Goal: Information Seeking & Learning: Learn about a topic

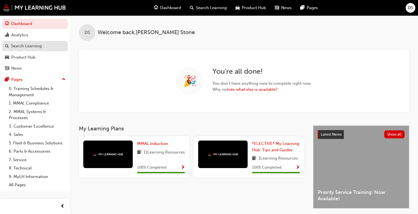
click at [31, 46] on div "Search Learning" at bounding box center [26, 46] width 31 height 6
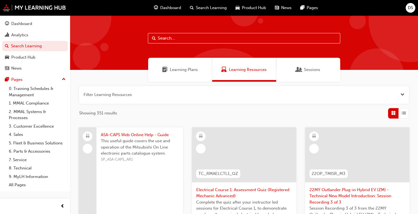
click at [179, 70] on span "Learning Plans" at bounding box center [184, 69] width 28 height 6
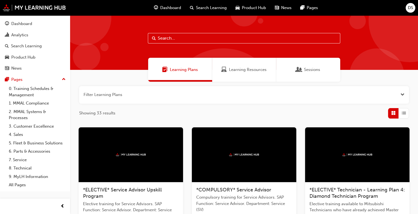
click at [254, 71] on span "Learning Resources" at bounding box center [248, 69] width 38 height 6
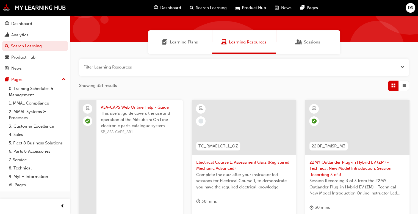
scroll to position [55, 0]
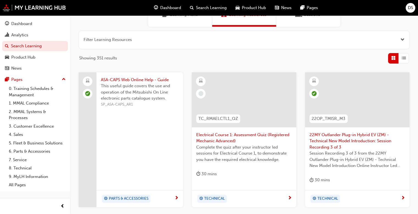
click at [404, 58] on span "List" at bounding box center [404, 58] width 4 height 6
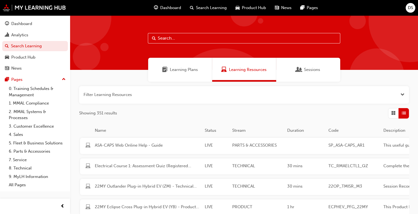
click at [391, 114] on span "Grid" at bounding box center [393, 113] width 4 height 6
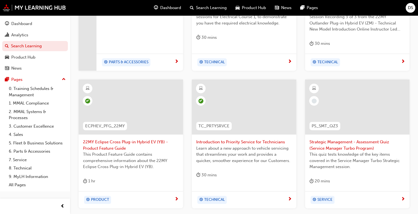
scroll to position [192, 0]
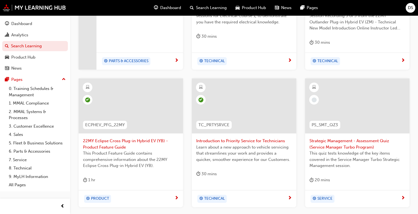
click at [333, 145] on span "Strategic Management - Assessment Quiz (Service Manager Turbo Program)" at bounding box center [357, 144] width 96 height 12
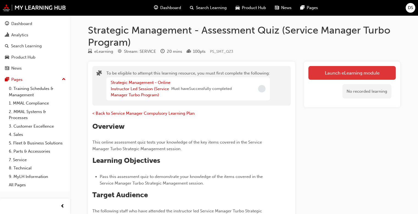
click at [333, 74] on button "Launch eLearning module" at bounding box center [351, 73] width 87 height 14
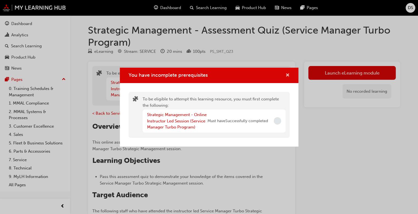
click at [288, 74] on span "cross-icon" at bounding box center [287, 75] width 4 height 5
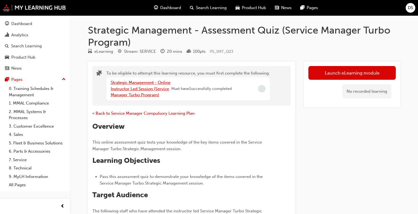
click at [153, 83] on link "Strategic Management - Online Instructor Led Session (Service Manager Turbo Pro…" at bounding box center [141, 88] width 60 height 17
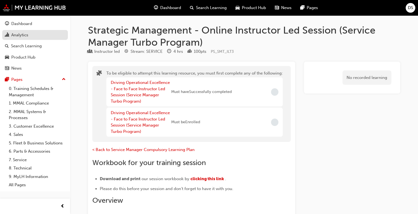
click at [29, 36] on div "Analytics" at bounding box center [35, 35] width 60 height 7
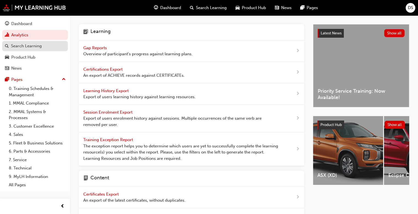
click at [27, 47] on div "Search Learning" at bounding box center [26, 46] width 31 height 6
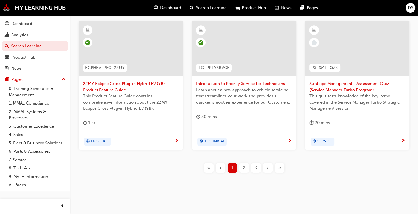
scroll to position [253, 0]
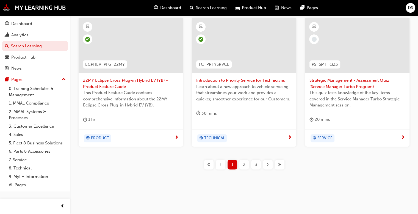
click at [243, 164] on span "2" at bounding box center [244, 164] width 2 height 6
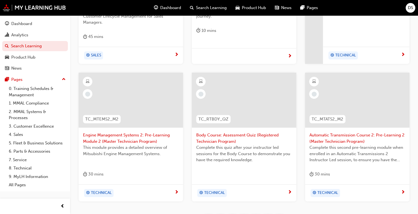
scroll to position [225, 0]
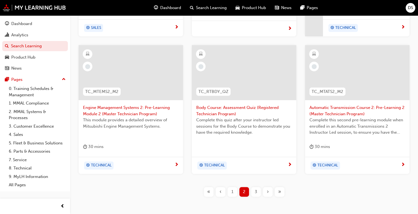
click at [259, 191] on div "3" at bounding box center [256, 192] width 10 height 10
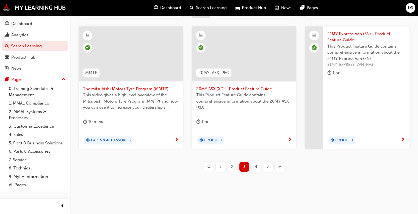
scroll to position [241, 0]
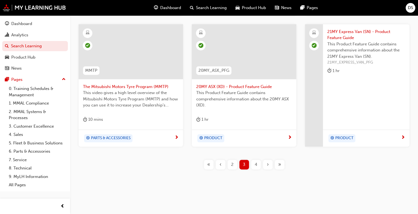
click at [256, 163] on span "4" at bounding box center [256, 164] width 2 height 6
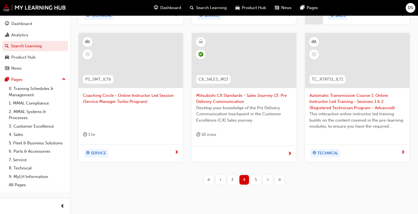
scroll to position [241, 0]
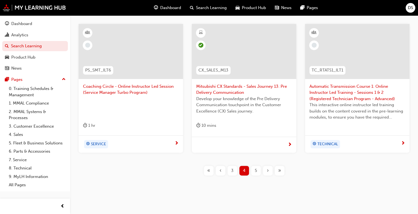
click at [253, 171] on div "5" at bounding box center [256, 171] width 10 height 10
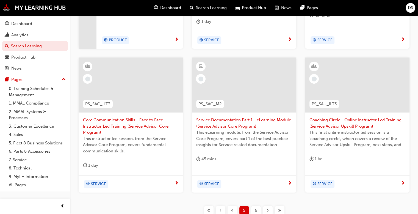
scroll to position [259, 0]
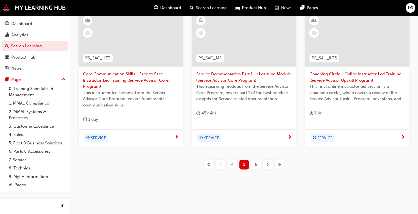
click at [254, 165] on div "6" at bounding box center [256, 165] width 10 height 10
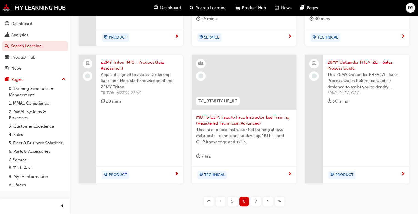
scroll to position [219, 0]
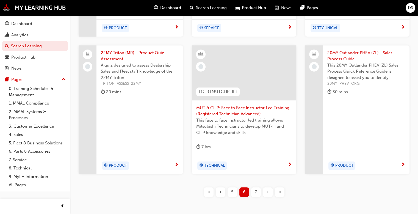
click at [256, 191] on span "7" at bounding box center [256, 192] width 2 height 6
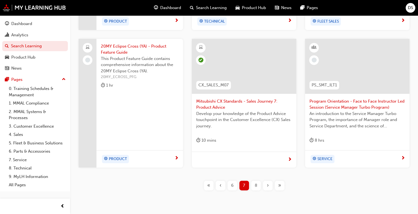
scroll to position [247, 0]
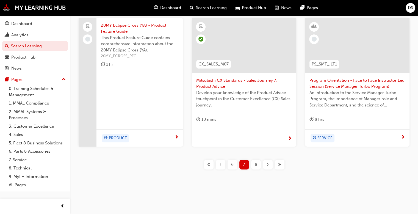
click at [256, 165] on span "8" at bounding box center [256, 164] width 2 height 6
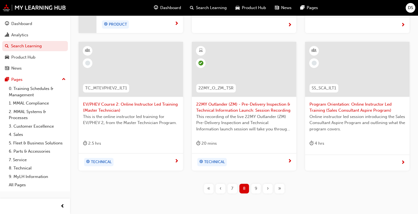
scroll to position [245, 0]
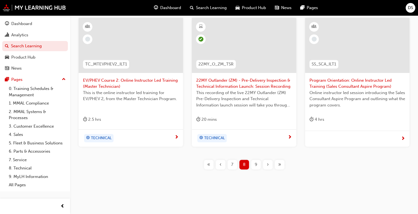
click at [255, 165] on span "9" at bounding box center [256, 164] width 2 height 6
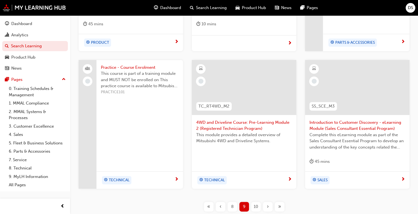
scroll to position [247, 0]
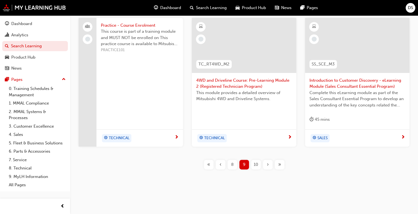
click at [255, 165] on span "10" at bounding box center [256, 164] width 4 height 6
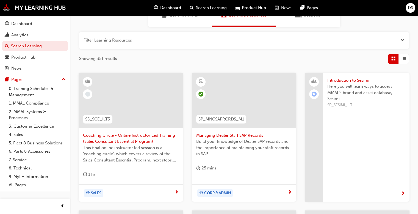
scroll to position [82, 0]
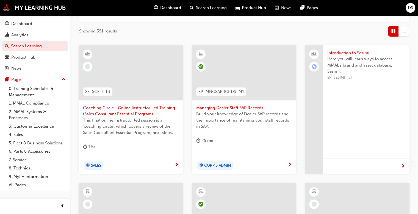
click at [343, 53] on span "Introduction to Sesimi" at bounding box center [366, 53] width 78 height 6
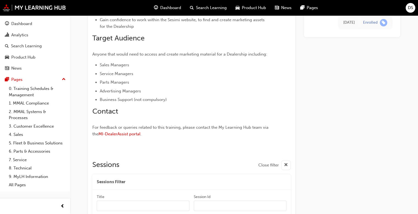
scroll to position [207, 0]
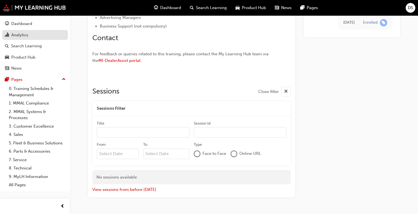
click at [24, 37] on div "Analytics" at bounding box center [19, 35] width 17 height 6
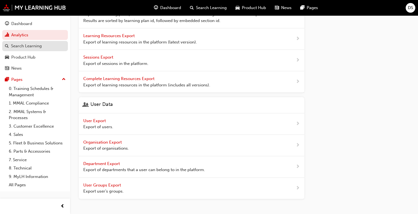
click at [34, 48] on div "Search Learning" at bounding box center [26, 46] width 31 height 6
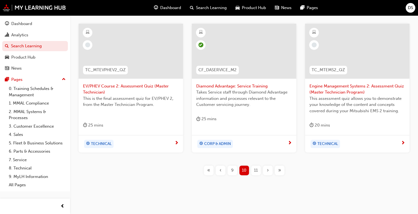
scroll to position [247, 0]
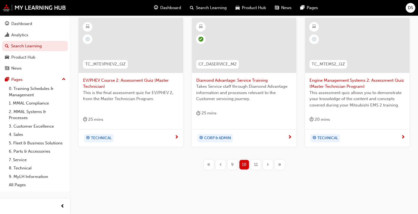
click at [258, 165] on div "11" at bounding box center [256, 165] width 10 height 10
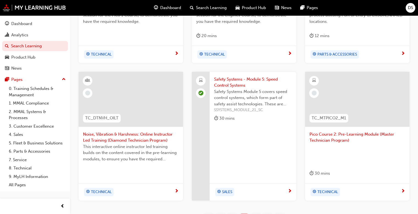
scroll to position [219, 0]
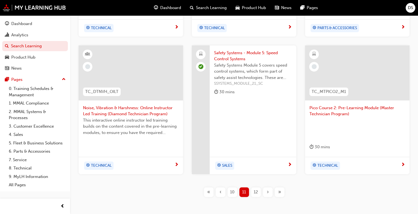
click at [255, 192] on span "12" at bounding box center [256, 192] width 4 height 6
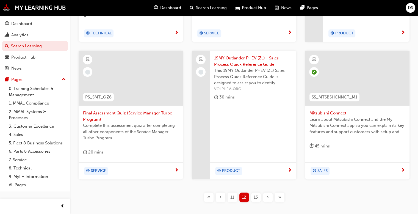
scroll to position [247, 0]
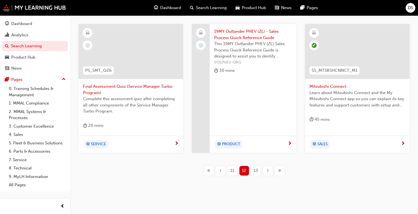
click at [256, 171] on span "13" at bounding box center [256, 170] width 4 height 6
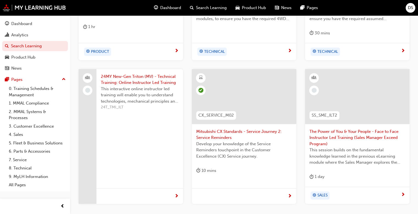
scroll to position [247, 0]
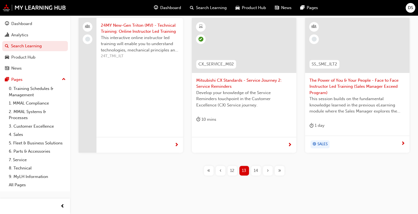
click at [256, 171] on span "14" at bounding box center [256, 170] width 4 height 6
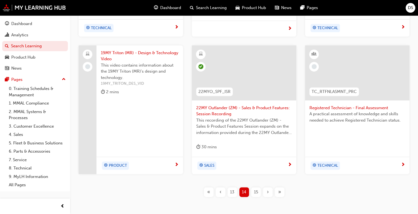
scroll to position [247, 0]
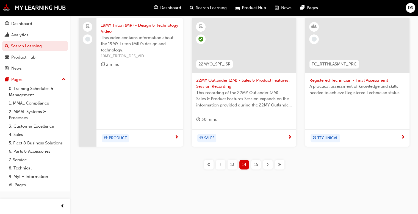
click at [256, 166] on span "15" at bounding box center [256, 164] width 4 height 6
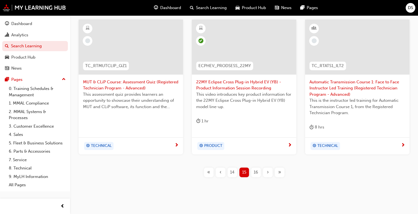
scroll to position [247, 0]
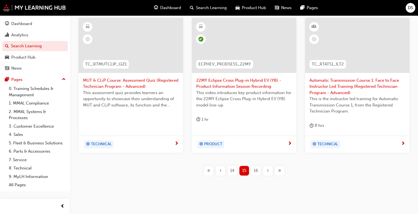
click at [256, 166] on div "16" at bounding box center [256, 171] width 10 height 10
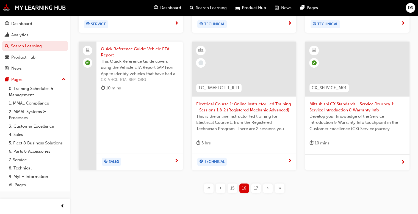
scroll to position [247, 0]
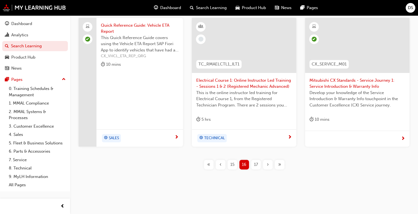
click at [256, 166] on span "17" at bounding box center [256, 164] width 4 height 6
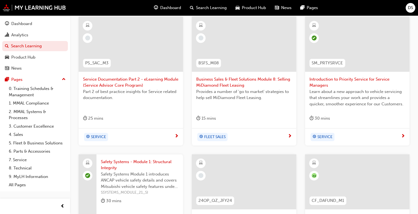
scroll to position [109, 0]
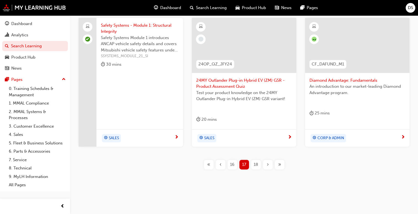
click at [256, 166] on span "18" at bounding box center [256, 164] width 4 height 6
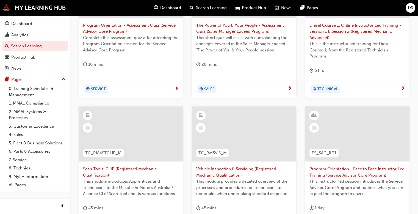
scroll to position [247, 0]
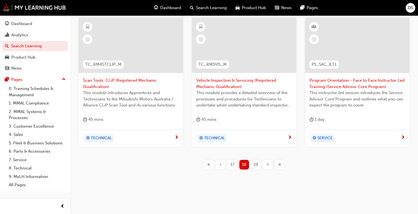
click at [256, 166] on span "19" at bounding box center [256, 164] width 4 height 6
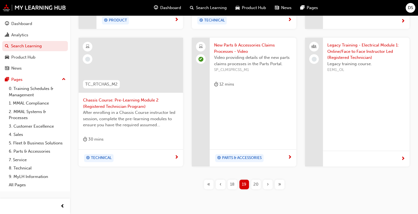
scroll to position [238, 0]
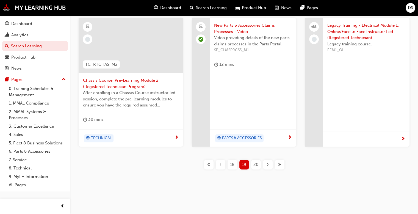
click at [256, 166] on span "20" at bounding box center [255, 164] width 5 height 6
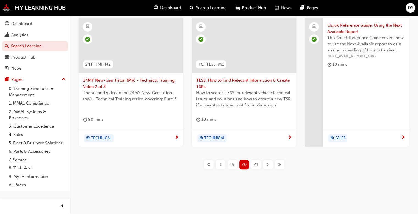
click at [256, 166] on span "21" at bounding box center [256, 164] width 4 height 6
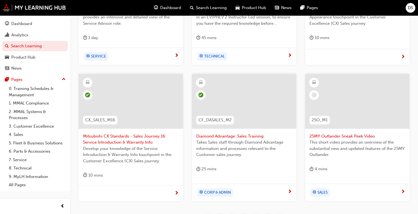
scroll to position [190, 0]
click at [341, 137] on span "25MY Outlander Sneak Peek Video" at bounding box center [357, 136] width 96 height 6
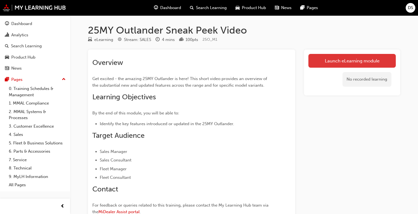
click at [338, 61] on link "Launch eLearning module" at bounding box center [351, 61] width 87 height 14
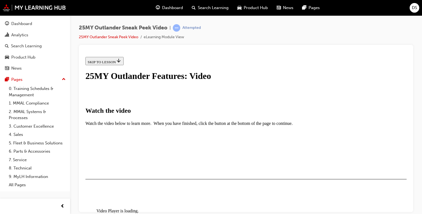
click at [99, 213] on span "Video player" at bounding box center [99, 216] width 0 height 4
click at [139, 193] on div "I HAVE WATCHED THIS VIDEO" at bounding box center [113, 195] width 51 height 4
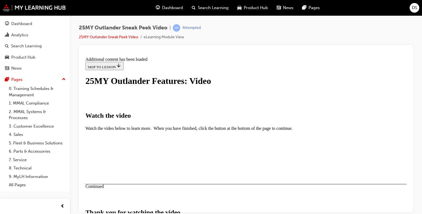
scroll to position [211, 0]
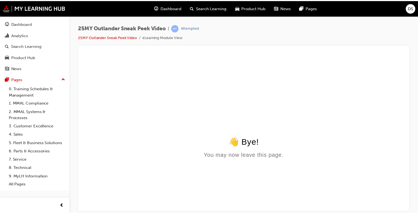
scroll to position [0, 0]
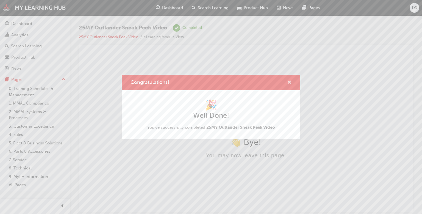
click at [288, 83] on span "cross-icon" at bounding box center [289, 82] width 4 height 5
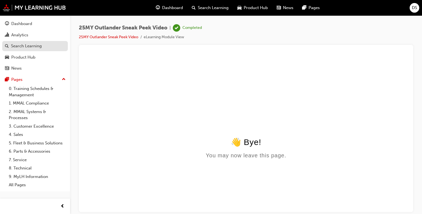
click at [30, 48] on div "Search Learning" at bounding box center [26, 46] width 31 height 6
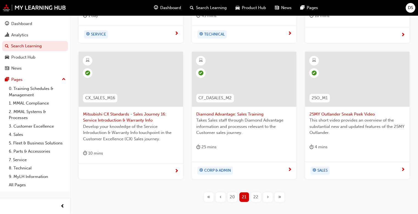
scroll to position [245, 0]
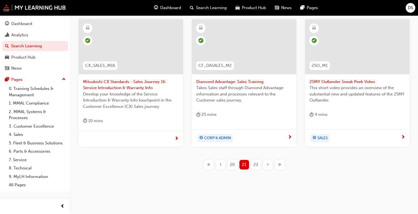
click at [256, 163] on span "22" at bounding box center [255, 164] width 5 height 6
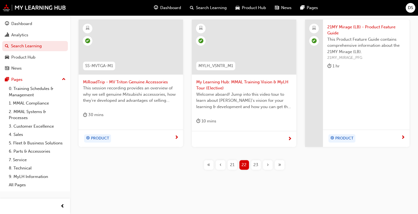
scroll to position [245, 0]
click at [255, 162] on span "23" at bounding box center [255, 164] width 5 height 6
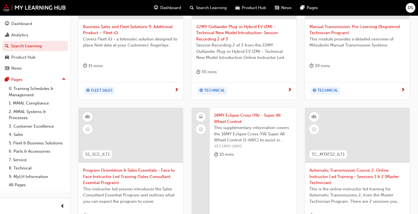
scroll to position [190, 0]
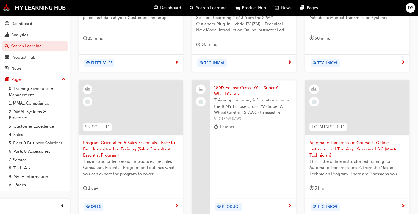
click at [234, 89] on span "18MY Eclipse Cross (YA) - Super All Wheel Control" at bounding box center [253, 91] width 78 height 12
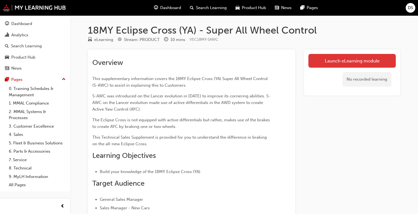
click at [322, 62] on link "Launch eLearning module" at bounding box center [351, 61] width 87 height 14
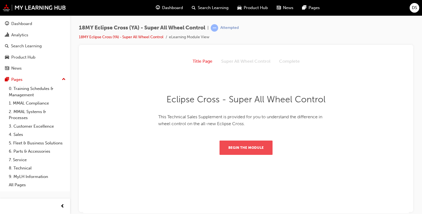
click at [247, 147] on button "Begin the module" at bounding box center [245, 147] width 53 height 14
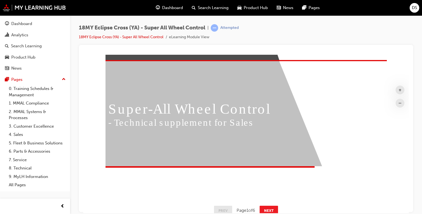
scroll to position [54, 0]
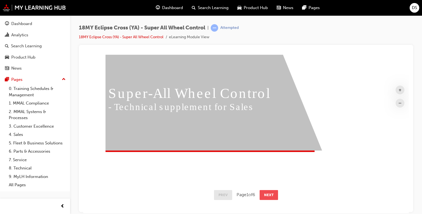
click at [269, 195] on button "Next" at bounding box center [269, 195] width 18 height 10
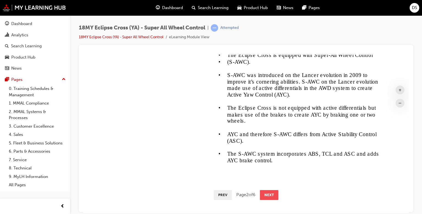
click at [266, 194] on button "Next" at bounding box center [269, 195] width 18 height 10
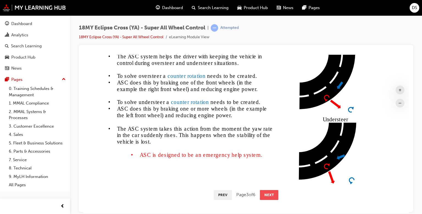
click at [269, 196] on button "Next" at bounding box center [269, 195] width 18 height 10
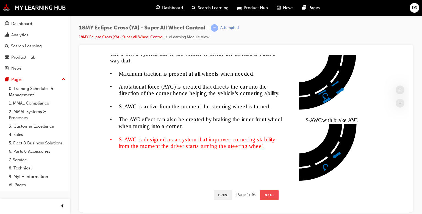
click at [266, 194] on button "Next" at bounding box center [269, 195] width 18 height 10
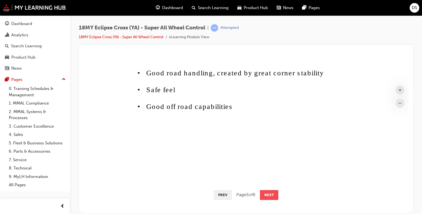
click at [269, 195] on button "Next" at bounding box center [269, 195] width 18 height 10
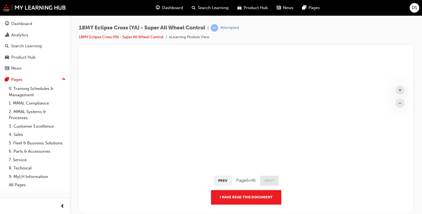
scroll to position [75, 0]
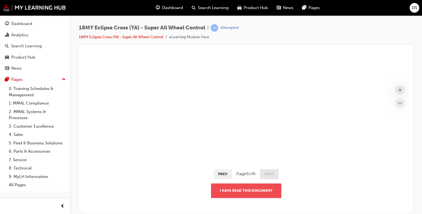
click at [247, 191] on button "I have read this document" at bounding box center [246, 190] width 70 height 14
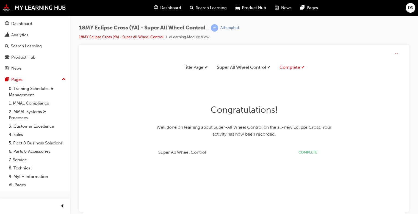
scroll to position [97, 334]
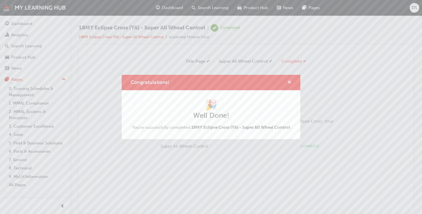
click at [289, 82] on span "cross-icon" at bounding box center [289, 82] width 4 height 5
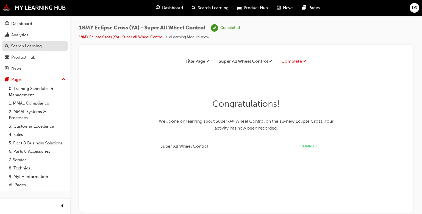
click at [26, 48] on div "Search Learning" at bounding box center [26, 46] width 31 height 6
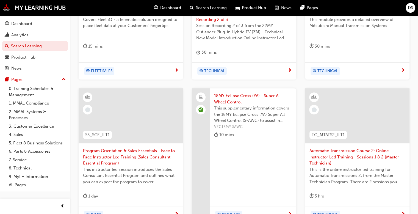
scroll to position [192, 0]
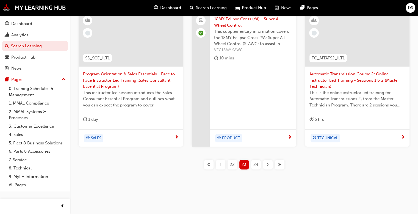
click at [255, 165] on span "24" at bounding box center [255, 164] width 5 height 6
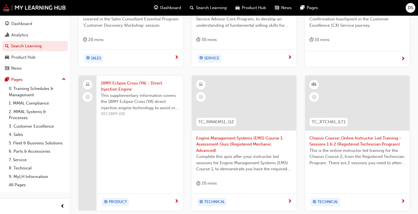
scroll to position [198, 0]
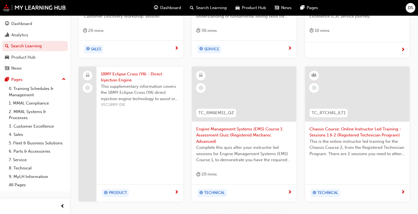
click at [121, 74] on span "18MY Eclipse Cross (YA) - Direct Injection Engine" at bounding box center [140, 77] width 78 height 12
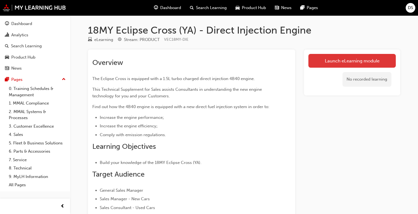
click at [333, 61] on link "Launch eLearning module" at bounding box center [351, 61] width 87 height 14
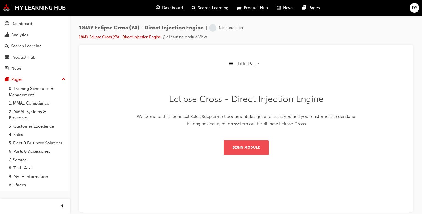
click at [246, 149] on button "Begin Module" at bounding box center [246, 147] width 45 height 14
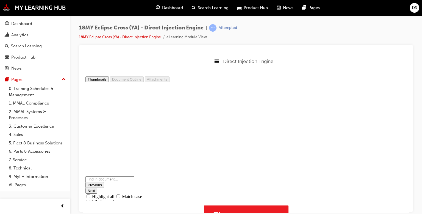
scroll to position [0, 0]
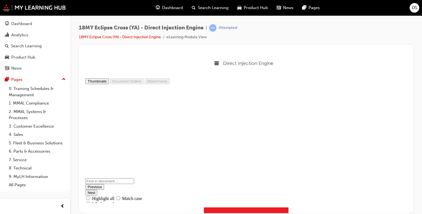
type input "6"
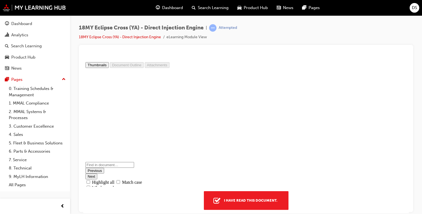
scroll to position [24, 0]
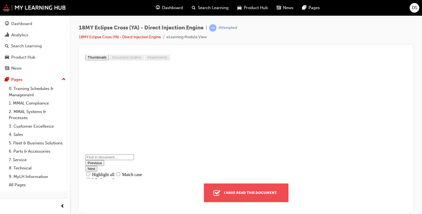
click at [253, 193] on div "I have read this document." at bounding box center [251, 192] width 58 height 10
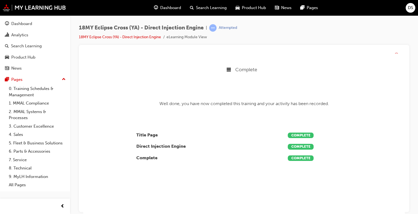
scroll to position [0, 0]
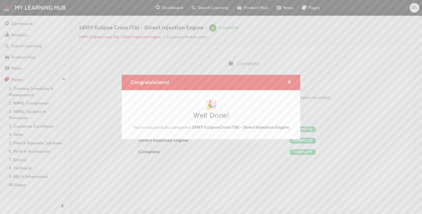
click at [288, 82] on span "cross-icon" at bounding box center [289, 82] width 4 height 5
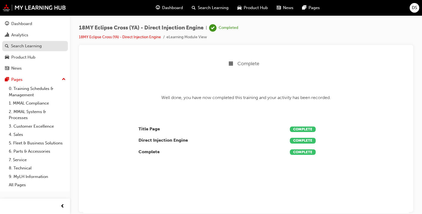
click at [29, 46] on div "Search Learning" at bounding box center [26, 46] width 31 height 6
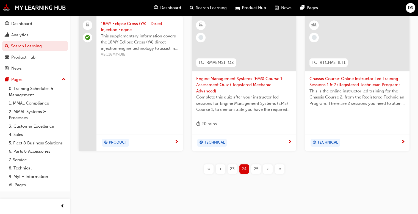
scroll to position [253, 0]
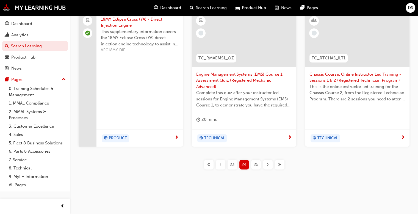
click at [255, 165] on span "25" at bounding box center [256, 164] width 5 height 6
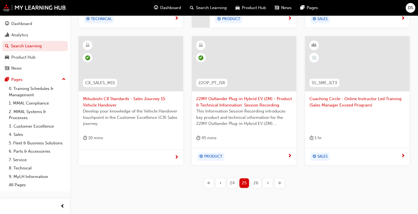
scroll to position [253, 0]
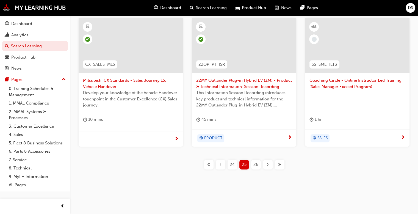
click at [257, 165] on span "26" at bounding box center [255, 164] width 5 height 6
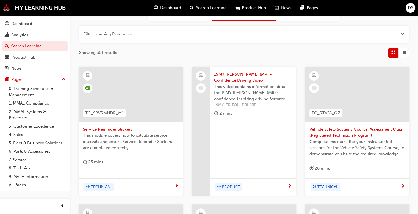
scroll to position [54, 0]
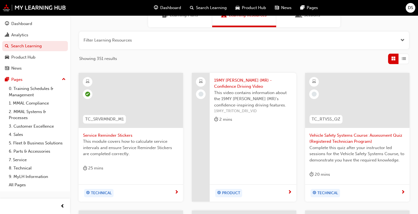
click at [246, 81] on span "19MY [PERSON_NAME] (MR) - Confidence Driving Video" at bounding box center [253, 83] width 78 height 12
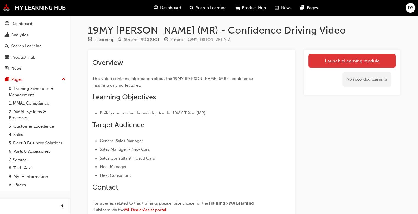
click at [328, 62] on link "Launch eLearning module" at bounding box center [351, 61] width 87 height 14
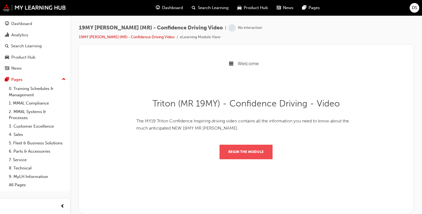
click at [252, 152] on button "Begin the module" at bounding box center [245, 151] width 53 height 14
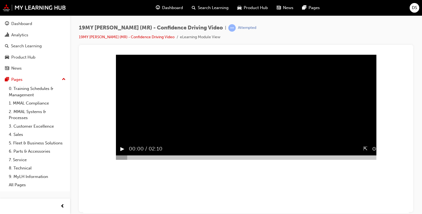
scroll to position [55, 0]
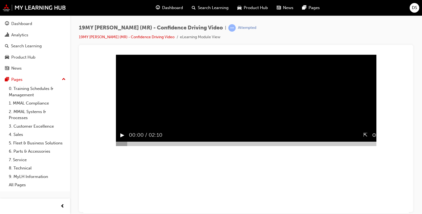
click at [120, 139] on button "▶︎" at bounding box center [122, 134] width 4 height 9
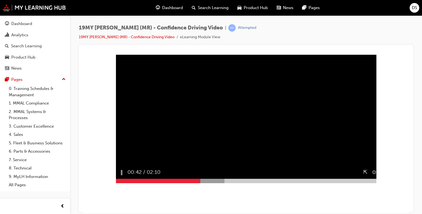
scroll to position [27, 0]
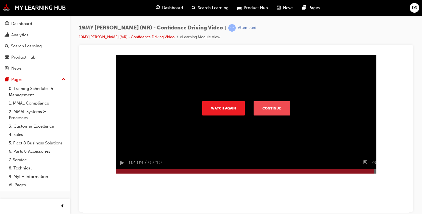
click at [270, 115] on button "Continue" at bounding box center [272, 108] width 37 height 14
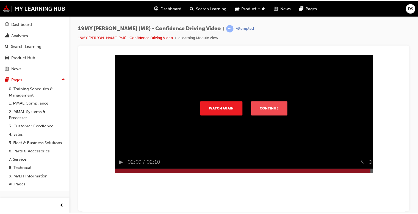
scroll to position [0, 0]
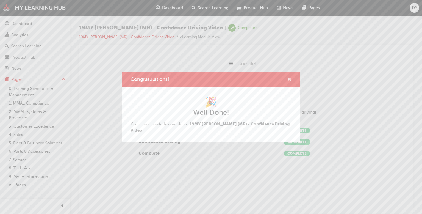
click at [288, 82] on span "cross-icon" at bounding box center [289, 79] width 4 height 5
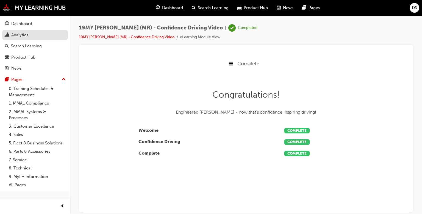
click at [19, 36] on div "Analytics" at bounding box center [19, 35] width 17 height 6
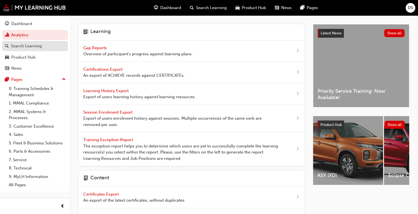
click at [30, 45] on div "Search Learning" at bounding box center [26, 46] width 31 height 6
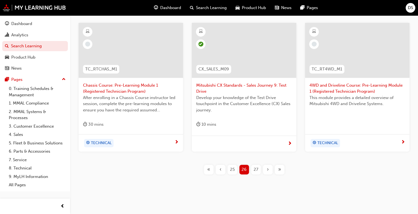
scroll to position [247, 0]
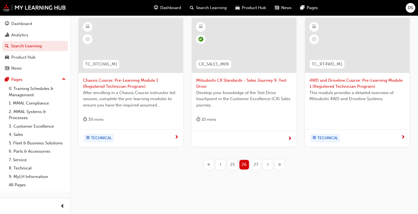
click at [255, 164] on span "27" at bounding box center [256, 164] width 5 height 6
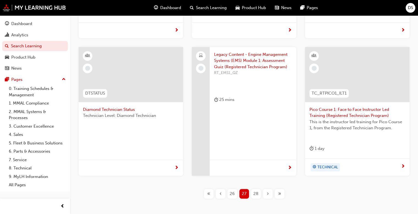
scroll to position [245, 0]
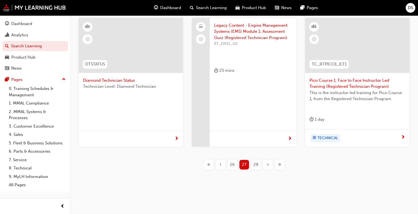
click at [254, 163] on span "28" at bounding box center [255, 164] width 5 height 6
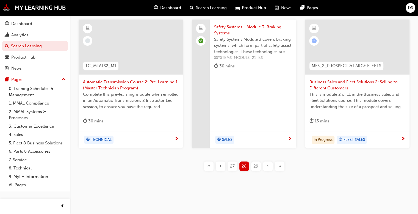
scroll to position [247, 0]
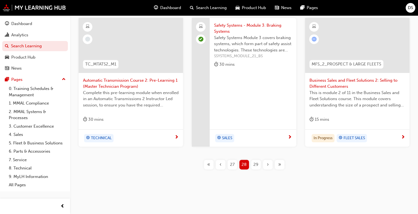
click at [256, 167] on span "29" at bounding box center [255, 164] width 5 height 6
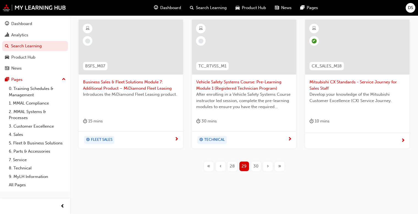
scroll to position [253, 0]
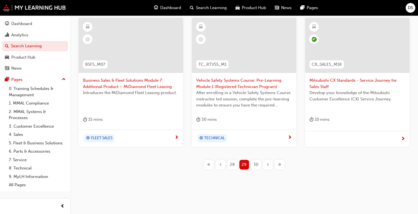
click at [254, 162] on span "30" at bounding box center [255, 164] width 5 height 6
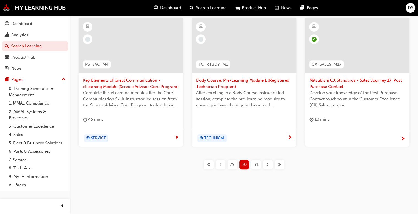
scroll to position [253, 0]
click at [255, 164] on span "31" at bounding box center [256, 164] width 4 height 6
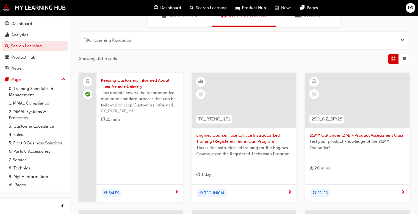
scroll to position [137, 0]
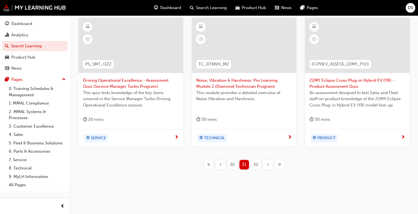
click at [255, 164] on span "32" at bounding box center [255, 164] width 5 height 6
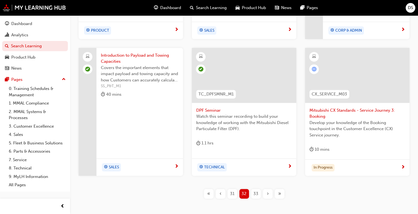
scroll to position [246, 0]
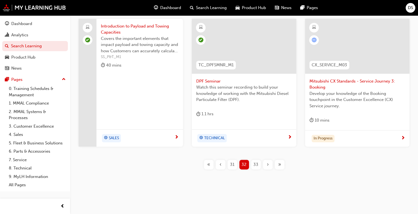
click at [255, 164] on span "33" at bounding box center [255, 164] width 5 height 6
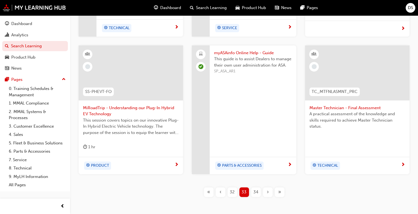
scroll to position [245, 0]
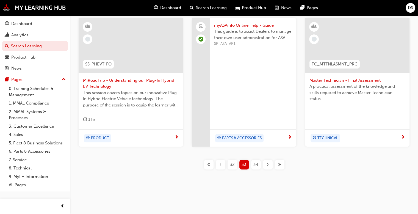
click at [255, 164] on span "34" at bounding box center [255, 164] width 5 height 6
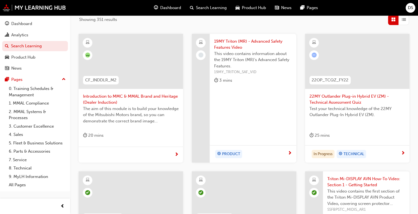
scroll to position [80, 0]
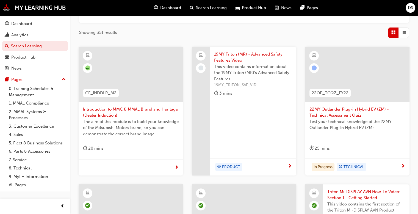
click at [236, 54] on span "19MY Triton (MR) - Advanced Safety Features Video" at bounding box center [253, 57] width 78 height 12
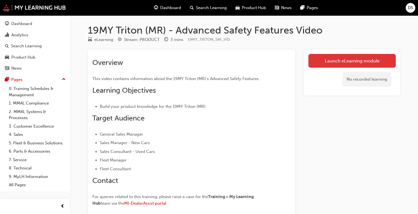
click at [332, 60] on link "Launch eLearning module" at bounding box center [351, 61] width 87 height 14
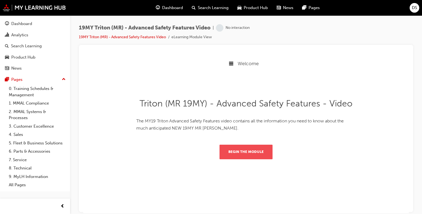
click at [251, 152] on button "Begin the module" at bounding box center [245, 151] width 53 height 14
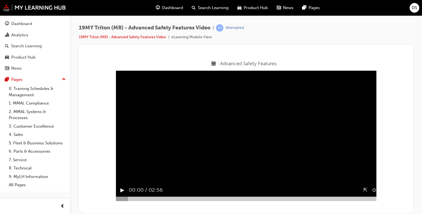
click at [122, 194] on button "▶︎" at bounding box center [122, 189] width 4 height 9
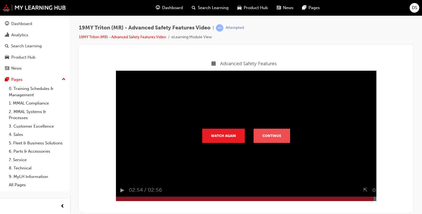
click at [274, 142] on button "Continue" at bounding box center [272, 135] width 37 height 14
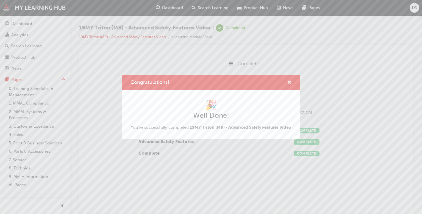
click at [293, 77] on div "Congratulations!" at bounding box center [211, 83] width 179 height 16
click at [289, 80] on span "cross-icon" at bounding box center [289, 82] width 4 height 5
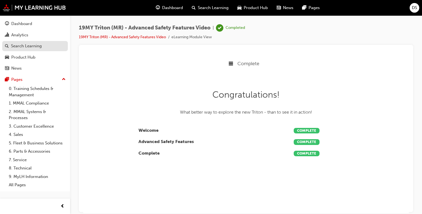
click at [29, 45] on div "Search Learning" at bounding box center [26, 46] width 31 height 6
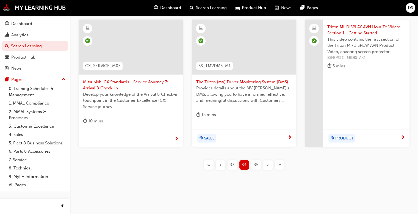
scroll to position [245, 0]
click at [255, 166] on span "35" at bounding box center [256, 164] width 5 height 6
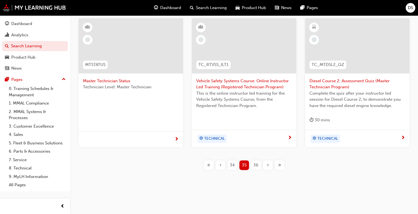
scroll to position [247, 0]
click at [255, 163] on span "36" at bounding box center [255, 164] width 5 height 6
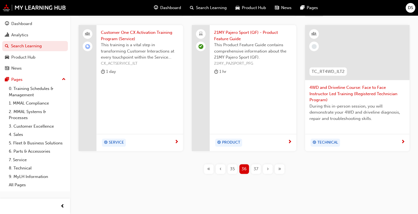
scroll to position [250, 0]
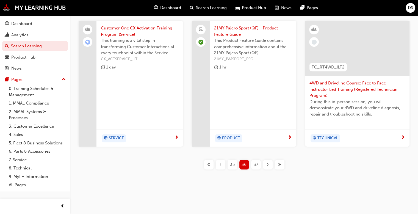
click at [256, 165] on span "37" at bounding box center [256, 164] width 5 height 6
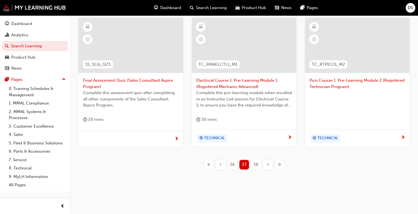
click at [255, 163] on span "38" at bounding box center [255, 164] width 5 height 6
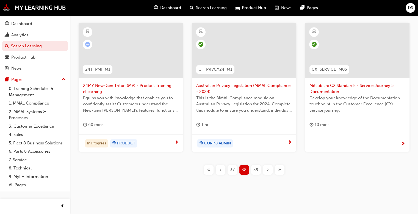
scroll to position [247, 0]
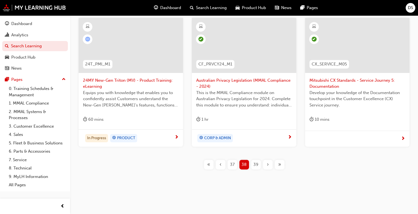
click at [254, 165] on span "39" at bounding box center [255, 164] width 5 height 6
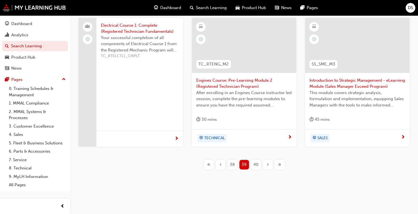
scroll to position [253, 0]
click at [257, 163] on span "40" at bounding box center [255, 164] width 5 height 6
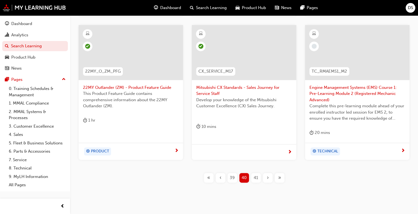
scroll to position [253, 0]
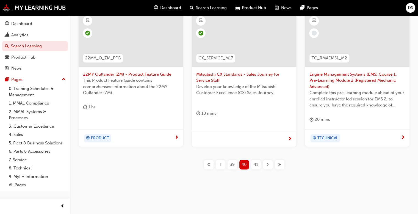
click at [258, 163] on div "41" at bounding box center [256, 165] width 10 height 10
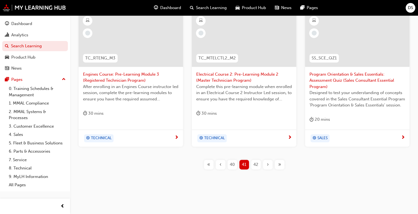
click at [257, 165] on span "42" at bounding box center [255, 164] width 5 height 6
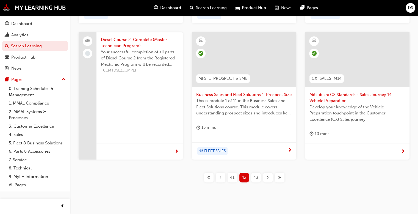
scroll to position [245, 0]
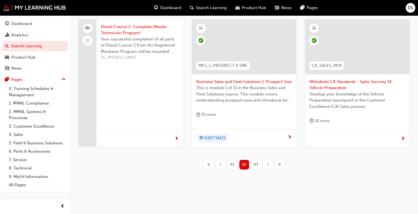
click at [257, 165] on span "43" at bounding box center [255, 164] width 5 height 6
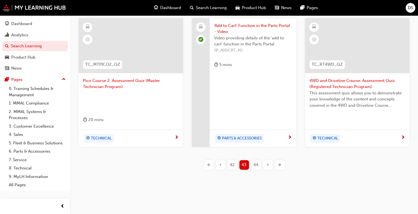
scroll to position [247, 0]
click at [255, 164] on span "44" at bounding box center [255, 164] width 5 height 6
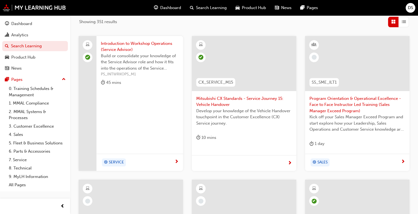
scroll to position [82, 0]
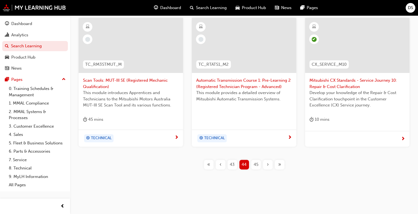
click at [255, 164] on span "45" at bounding box center [256, 164] width 5 height 6
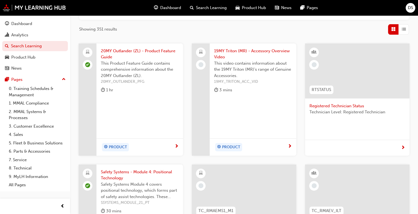
scroll to position [71, 0]
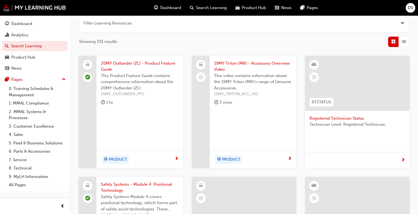
click at [250, 62] on span "19MY Triton (MR) - Accessory Overview Video" at bounding box center [253, 66] width 78 height 12
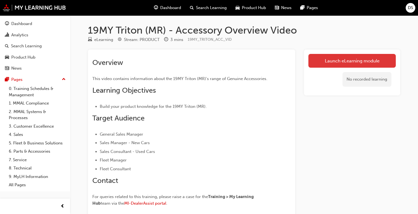
click at [334, 61] on link "Launch eLearning module" at bounding box center [351, 61] width 87 height 14
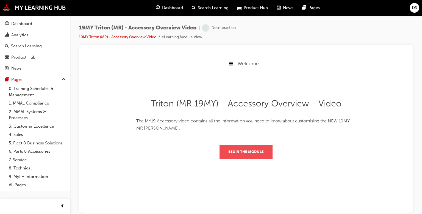
click at [246, 152] on button "Begin the module" at bounding box center [245, 151] width 53 height 14
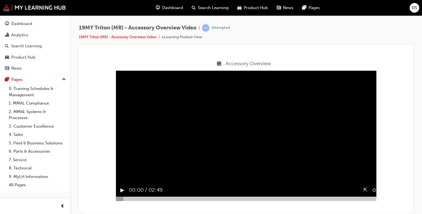
click at [121, 194] on button "▶︎" at bounding box center [122, 189] width 4 height 9
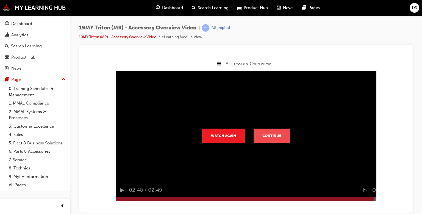
click at [275, 142] on button "Continue" at bounding box center [272, 135] width 37 height 14
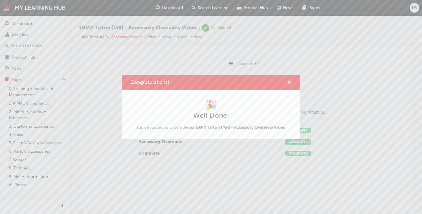
drag, startPoint x: 291, startPoint y: 81, endPoint x: 197, endPoint y: 29, distance: 107.5
click at [291, 81] on span "cross-icon" at bounding box center [289, 82] width 4 height 5
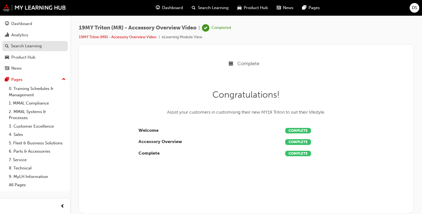
click at [31, 45] on div "Search Learning" at bounding box center [26, 46] width 31 height 6
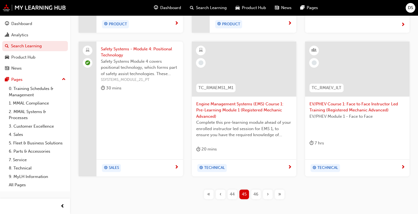
scroll to position [220, 0]
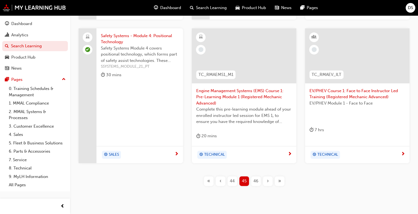
click at [256, 180] on span "46" at bounding box center [255, 181] width 5 height 6
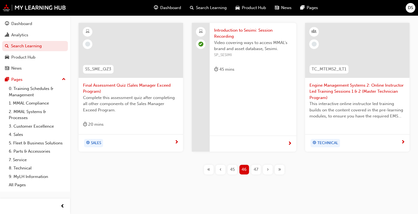
scroll to position [247, 0]
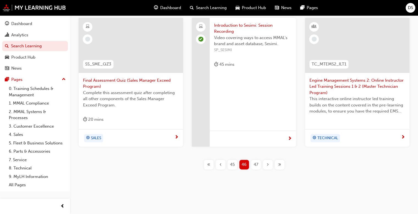
click at [255, 165] on span "47" at bounding box center [256, 164] width 5 height 6
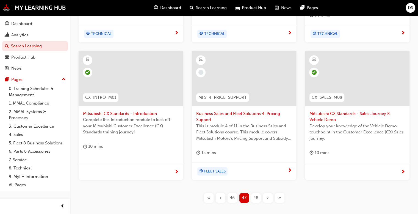
scroll to position [247, 0]
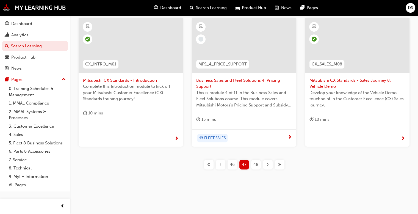
click at [255, 165] on span "48" at bounding box center [255, 164] width 5 height 6
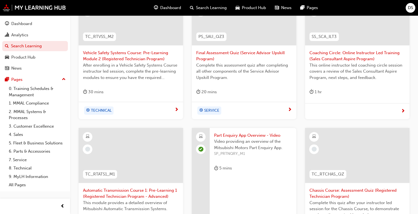
scroll to position [247, 0]
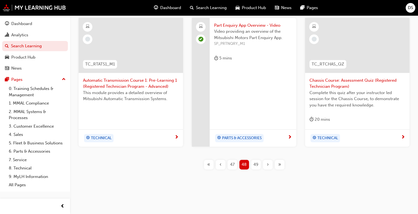
click at [254, 162] on span "49" at bounding box center [255, 164] width 5 height 6
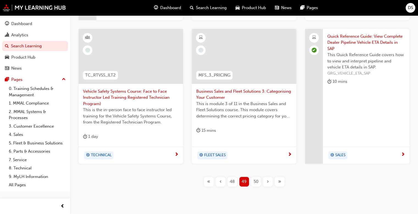
scroll to position [253, 0]
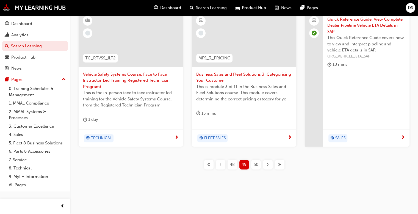
click at [254, 163] on span "50" at bounding box center [256, 164] width 5 height 6
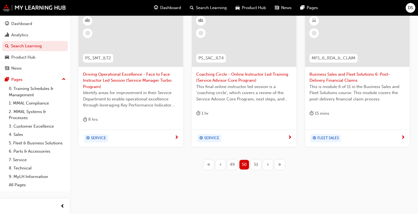
click at [254, 163] on span "51" at bounding box center [256, 164] width 4 height 6
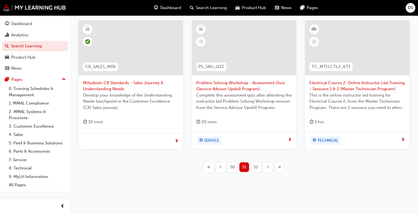
scroll to position [247, 0]
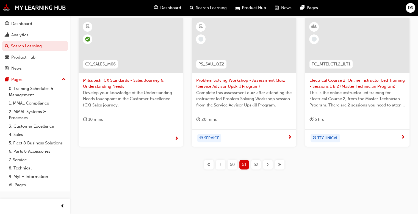
click at [254, 163] on span "52" at bounding box center [256, 164] width 5 height 6
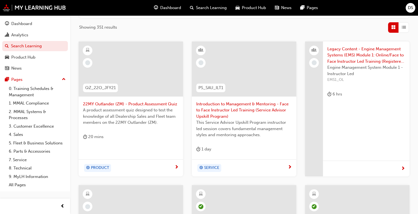
scroll to position [82, 0]
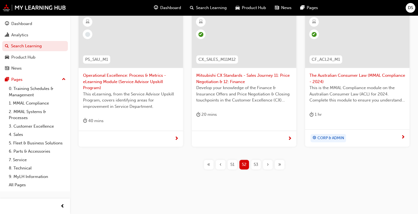
click at [254, 163] on span "53" at bounding box center [256, 164] width 5 height 6
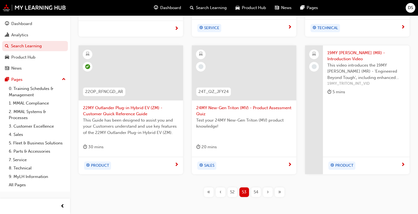
scroll to position [247, 0]
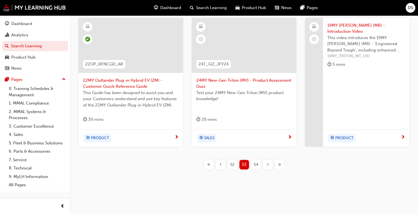
click at [254, 163] on span "54" at bounding box center [256, 164] width 5 height 6
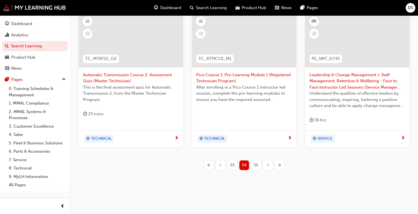
scroll to position [252, 0]
click at [254, 163] on span "55" at bounding box center [256, 164] width 4 height 6
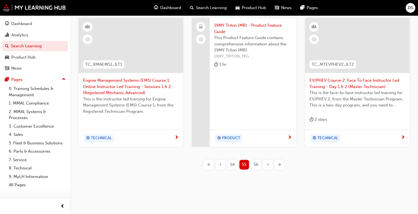
click at [254, 163] on span "56" at bounding box center [256, 164] width 5 height 6
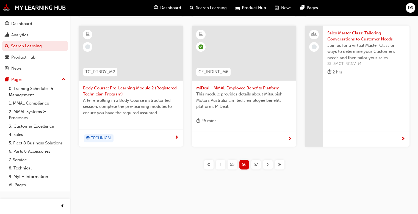
click at [254, 163] on span "57" at bounding box center [256, 164] width 4 height 6
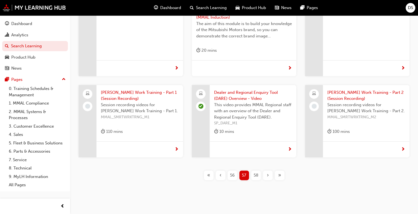
scroll to position [189, 0]
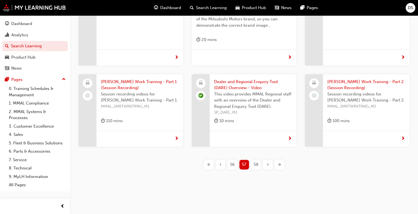
click at [256, 165] on span "58" at bounding box center [256, 164] width 5 height 6
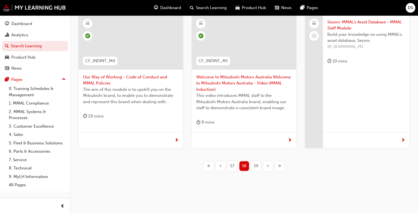
scroll to position [250, 0]
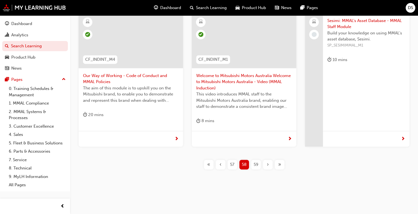
click at [253, 164] on div "59" at bounding box center [256, 165] width 10 height 10
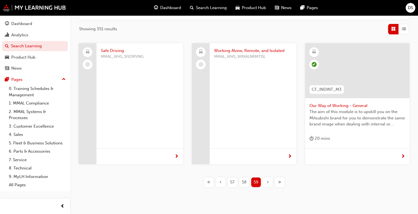
scroll to position [47, 0]
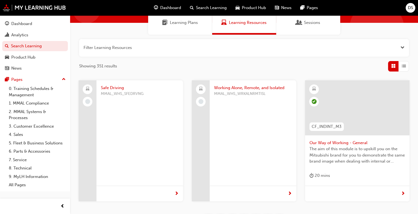
click at [116, 88] on span "Safe Driving" at bounding box center [140, 88] width 78 height 6
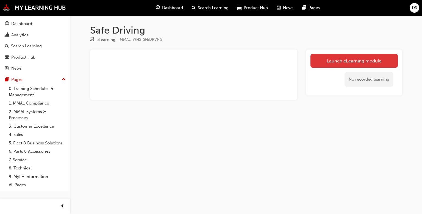
click at [330, 62] on link "Launch eLearning module" at bounding box center [353, 61] width 87 height 14
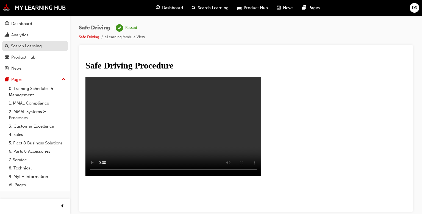
click at [32, 48] on div "Search Learning" at bounding box center [26, 46] width 31 height 6
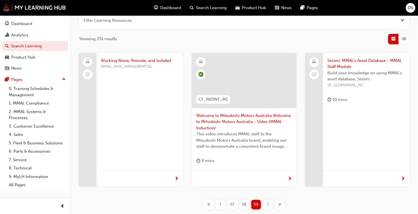
scroll to position [4, 0]
